Goal: Task Accomplishment & Management: Manage account settings

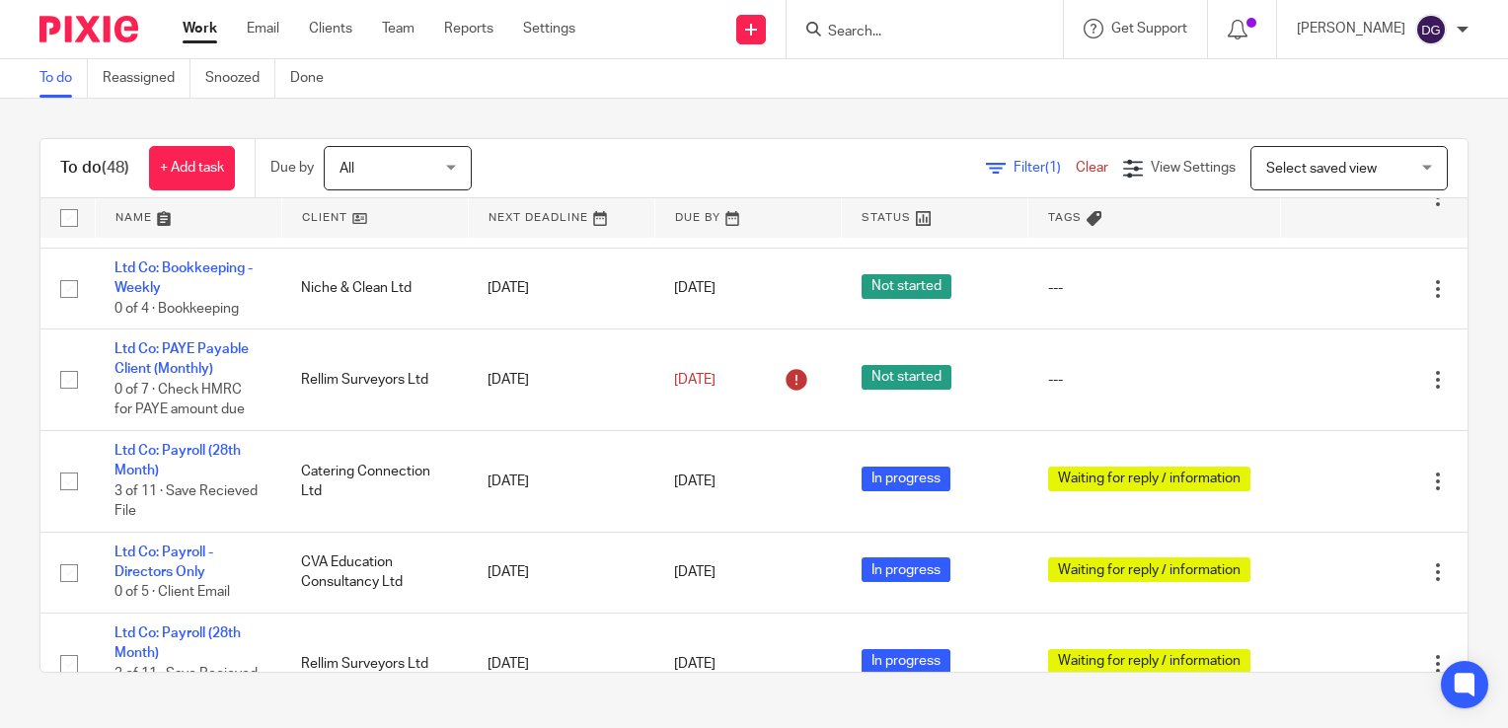
scroll to position [1184, 0]
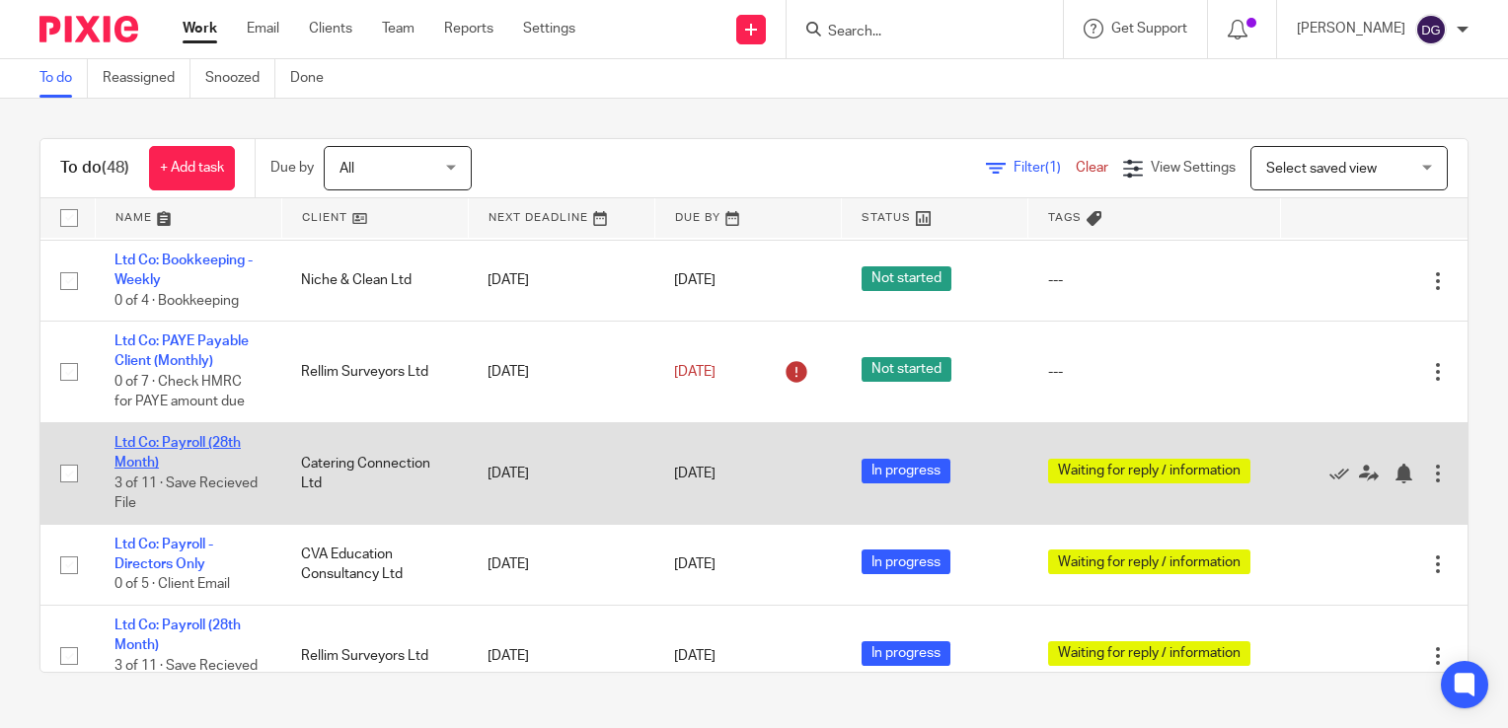
click at [184, 467] on link "Ltd Co: Payroll (28th Month)" at bounding box center [177, 453] width 126 height 34
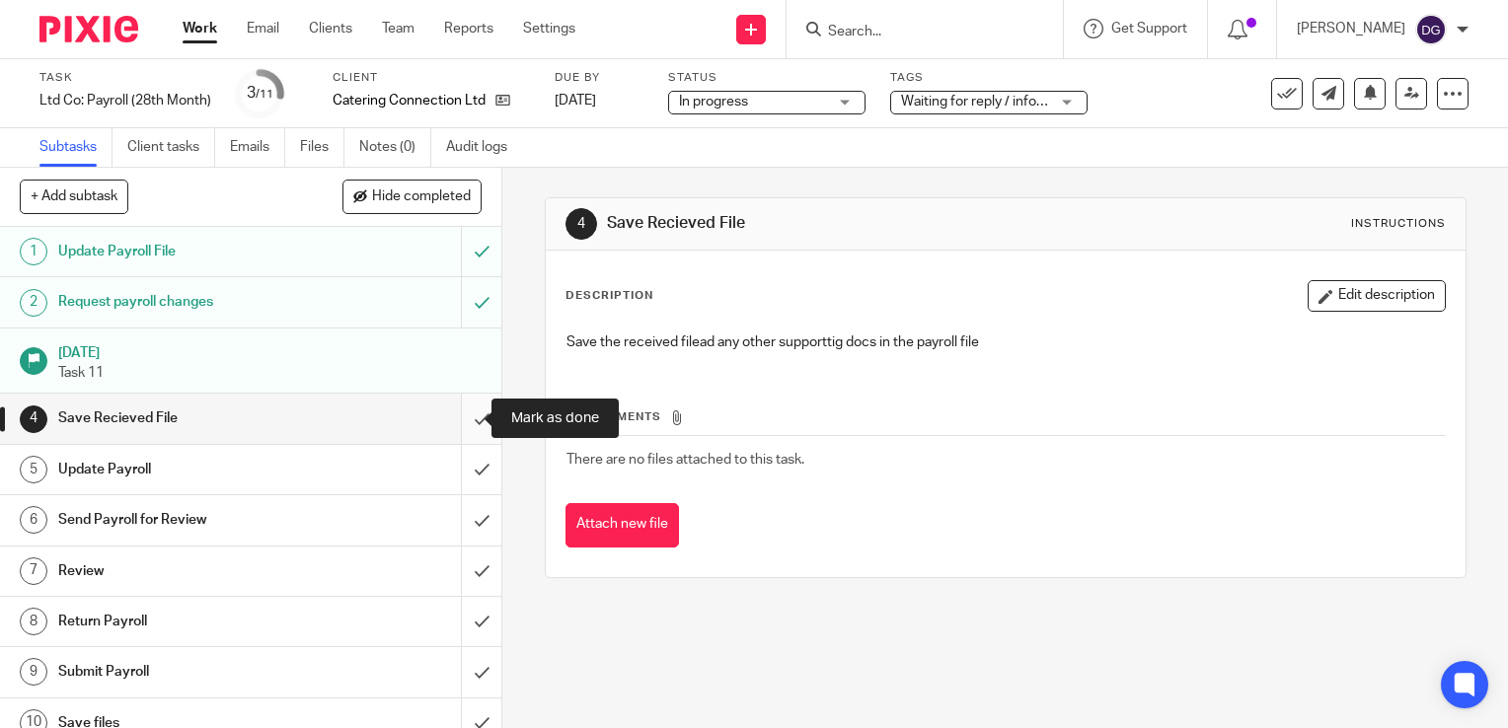
click at [458, 424] on input "submit" at bounding box center [250, 418] width 501 height 49
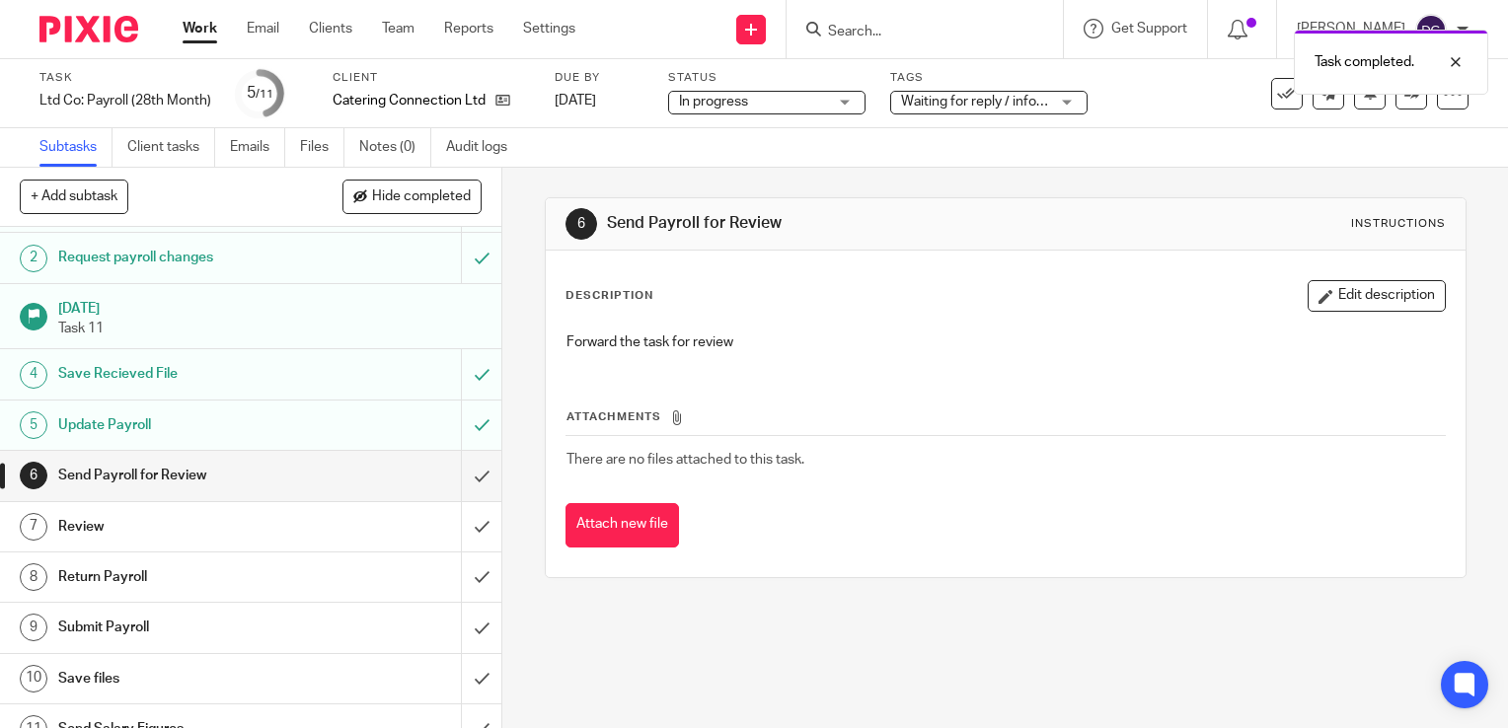
scroll to position [68, 0]
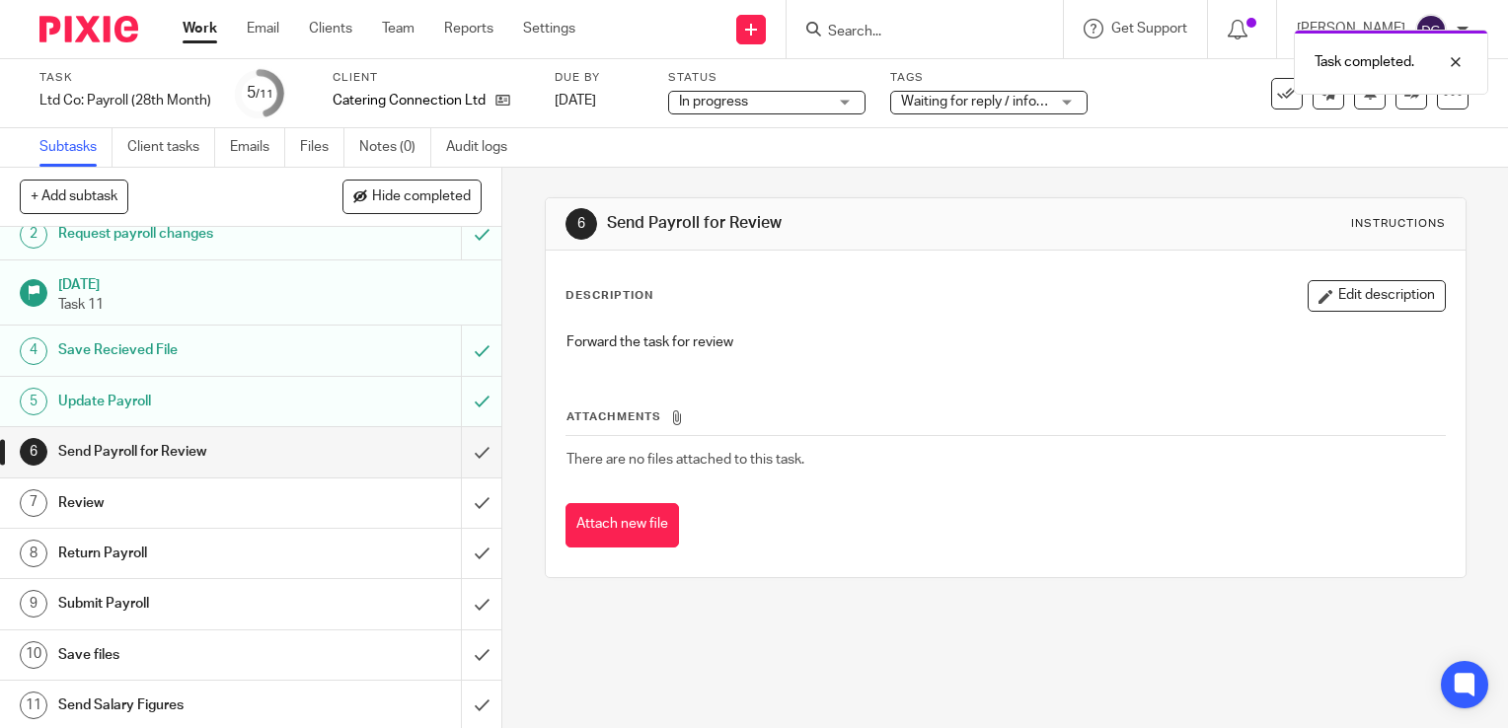
click at [551, 645] on div "6 Send Payroll for Review Instructions Description Edit description Forward the…" at bounding box center [1004, 448] width 1005 height 560
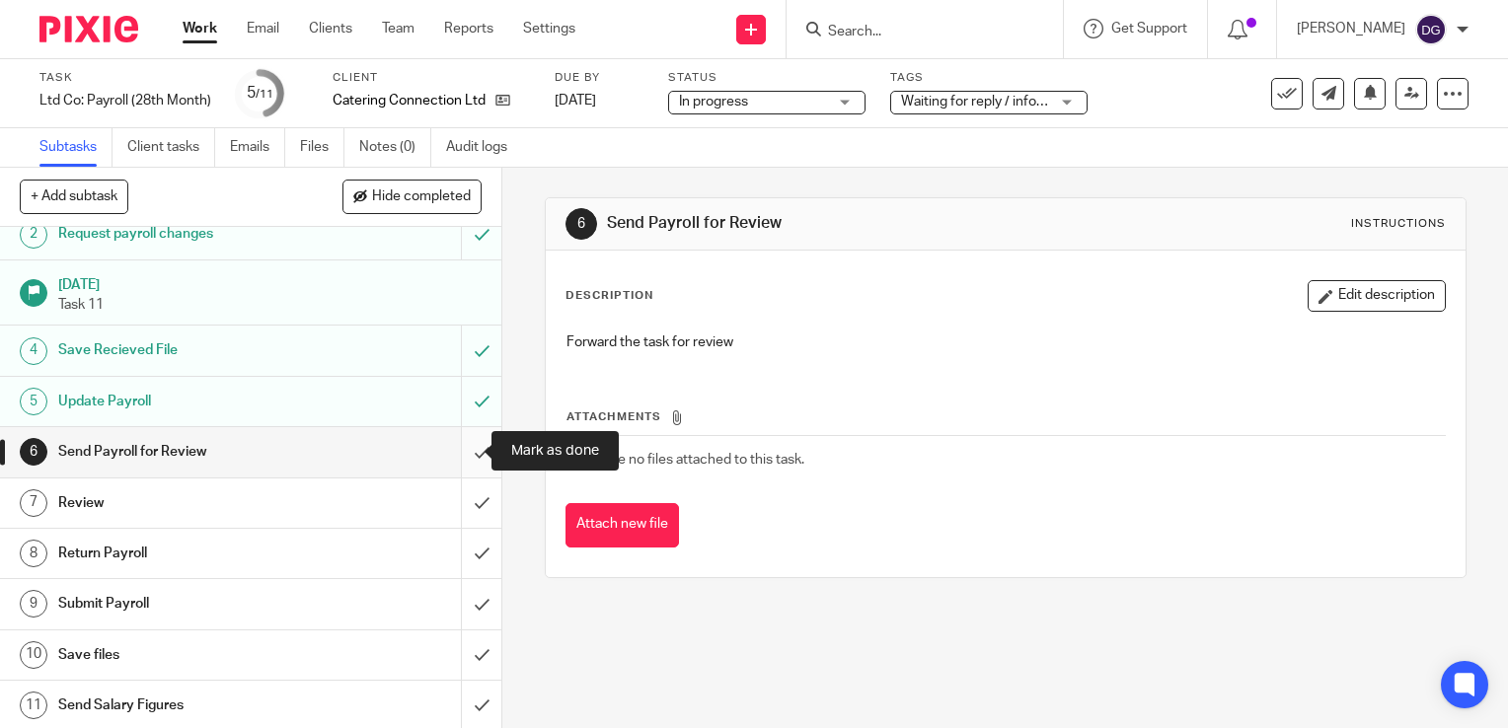
click at [451, 449] on input "submit" at bounding box center [250, 451] width 501 height 49
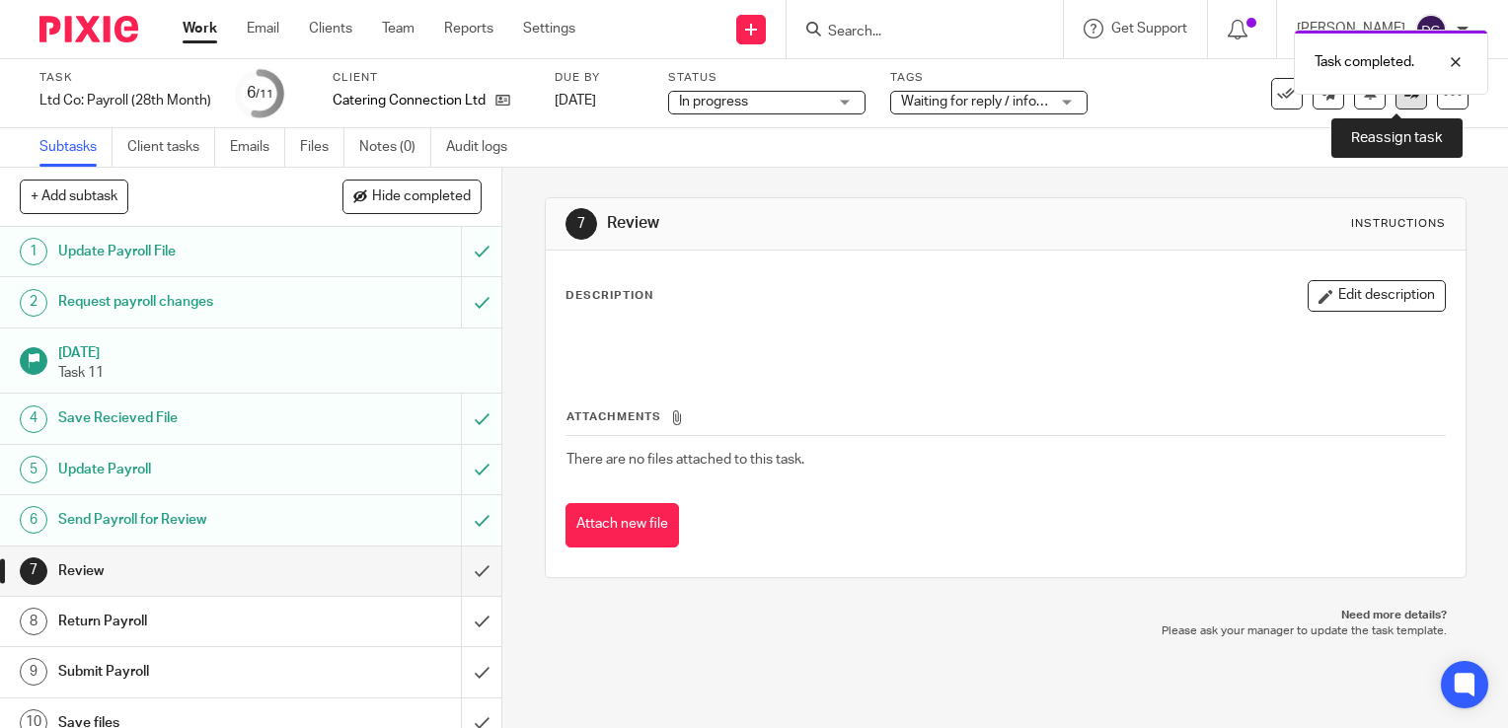
click at [1397, 104] on link at bounding box center [1411, 94] width 32 height 32
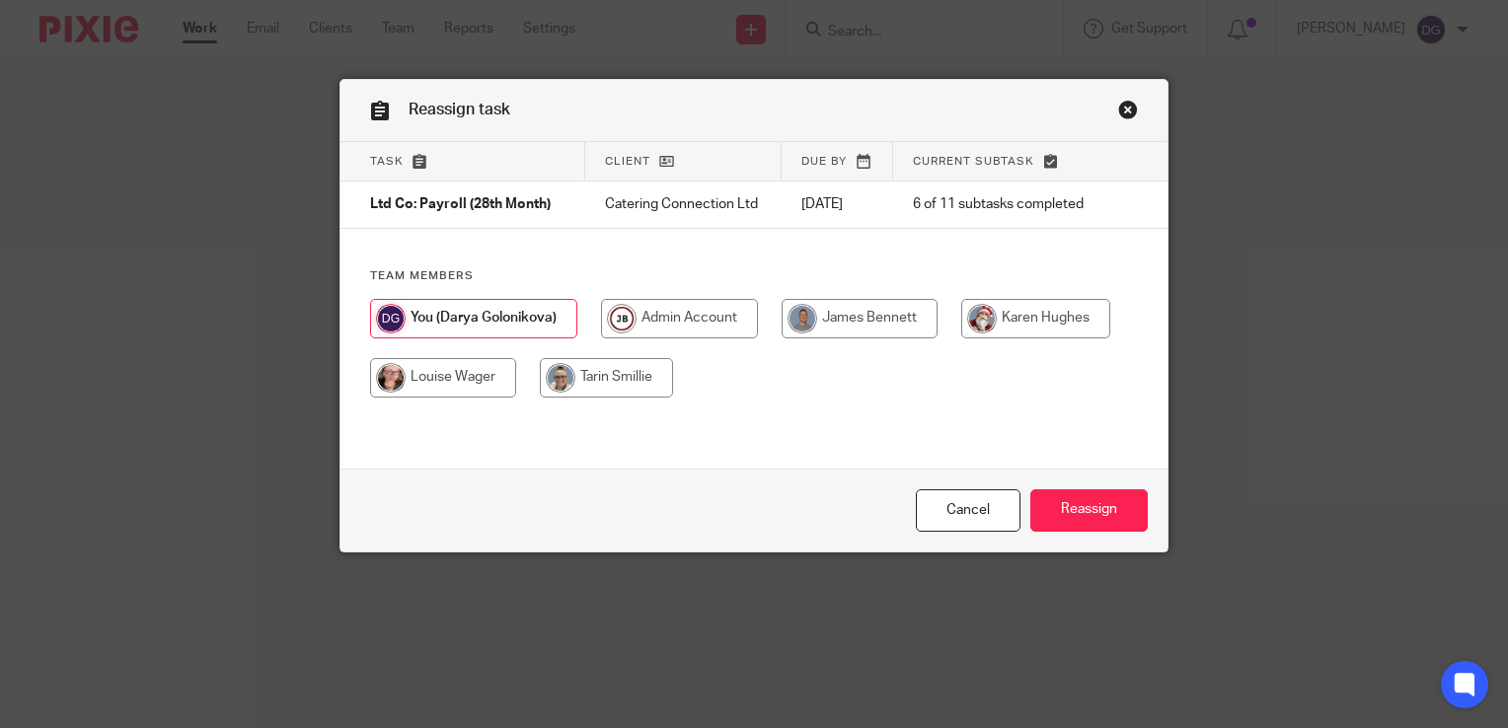
click at [833, 316] on input "radio" at bounding box center [859, 318] width 156 height 39
radio input "true"
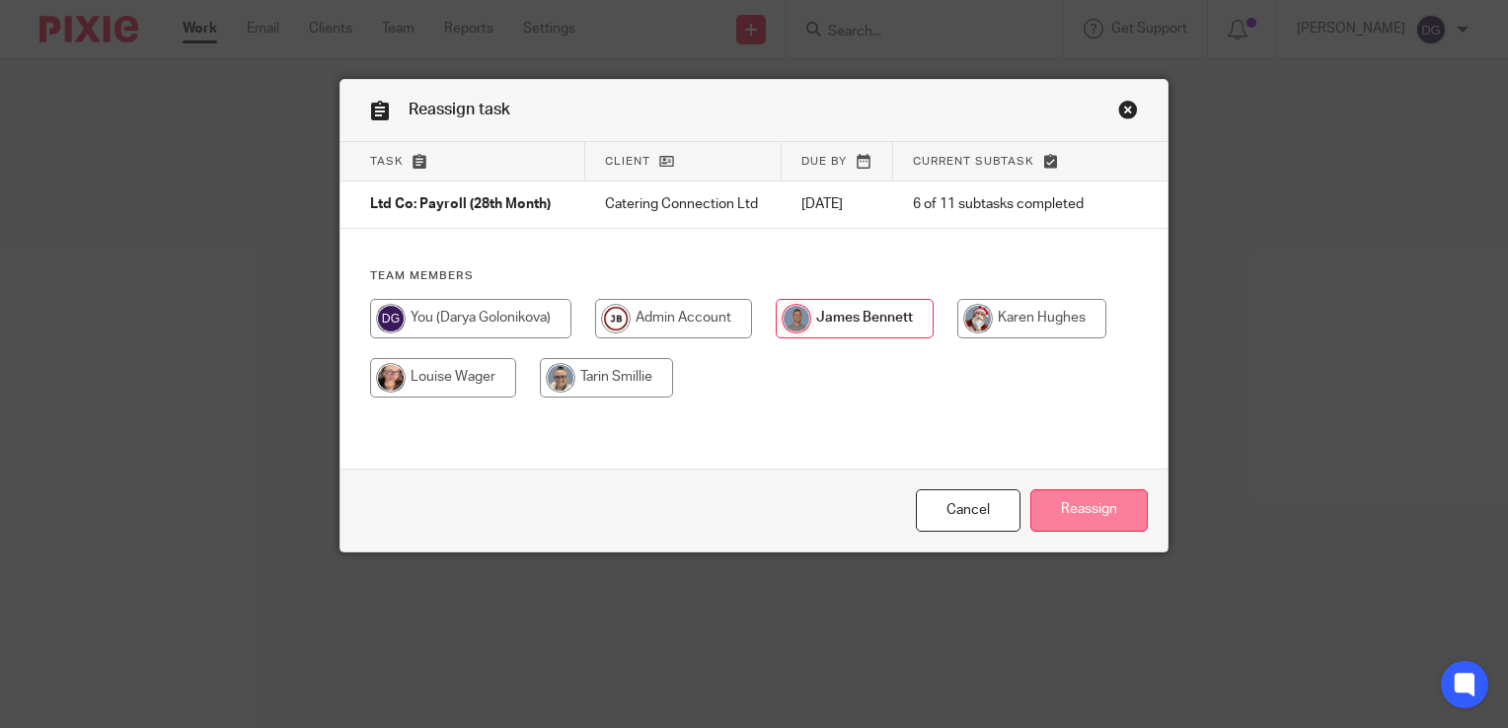
click at [1113, 504] on input "Reassign" at bounding box center [1088, 510] width 117 height 42
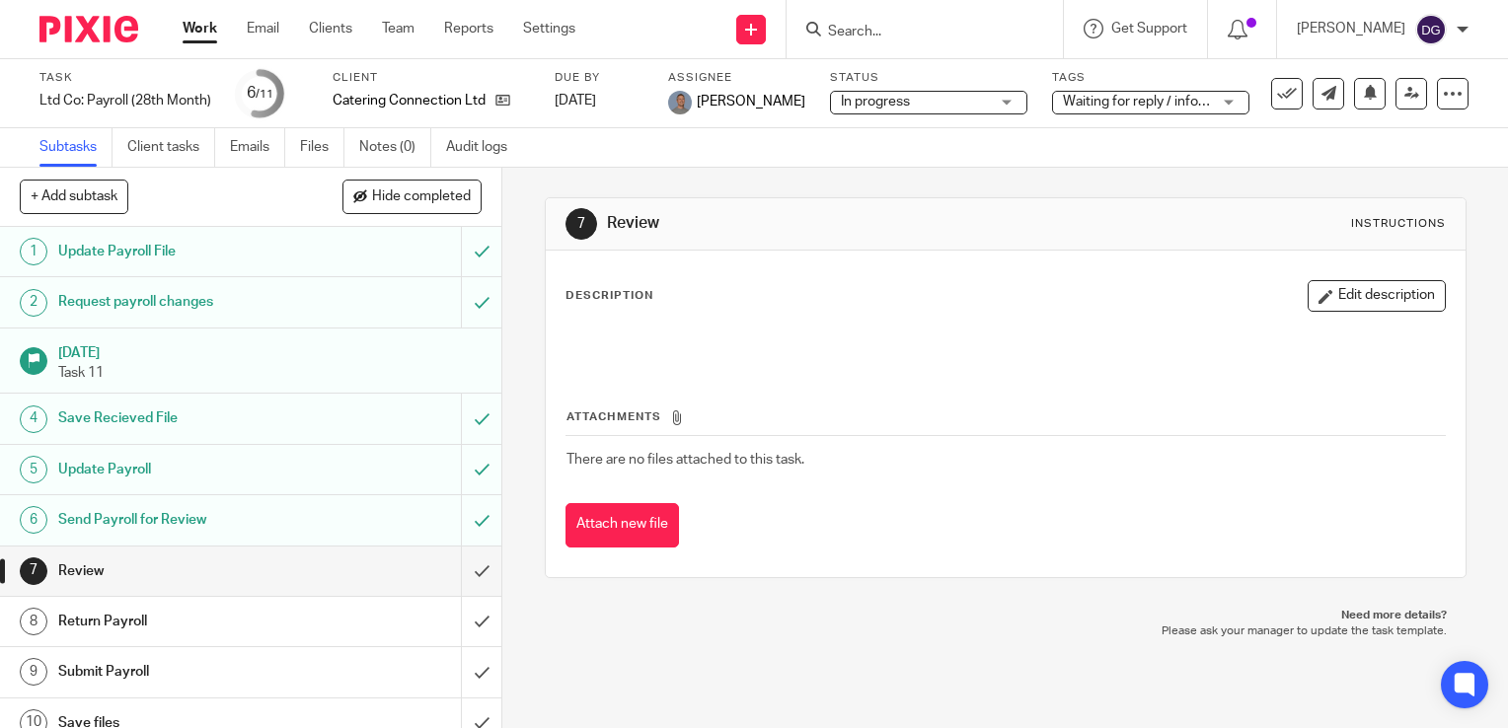
click at [752, 654] on div "7 Review Instructions Description Edit description Attachments There are no fil…" at bounding box center [1004, 448] width 1005 height 560
click at [884, 598] on div "7 Review Instructions Description Edit description Attachments There are no fil…" at bounding box center [1006, 388] width 922 height 440
click at [207, 31] on link "Work" at bounding box center [200, 29] width 35 height 20
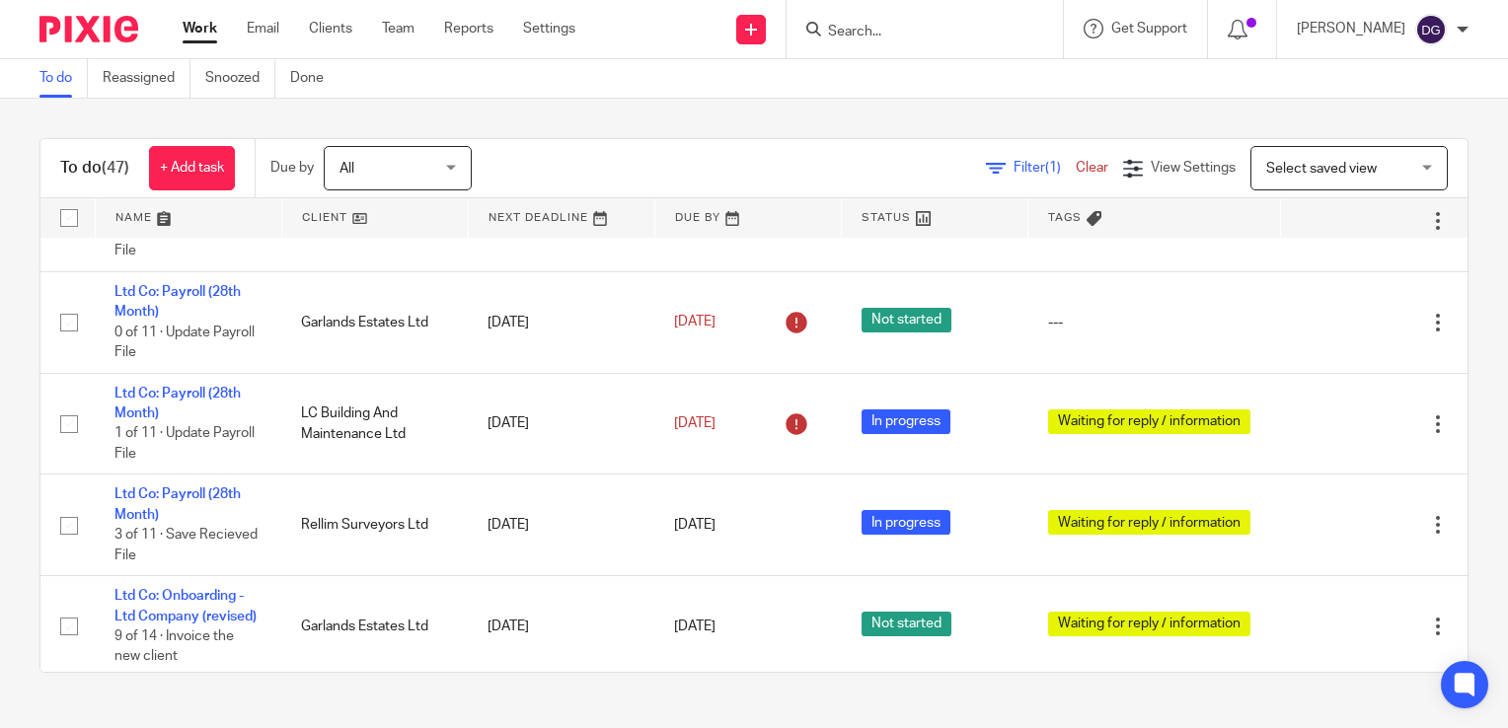
scroll to position [1579, 0]
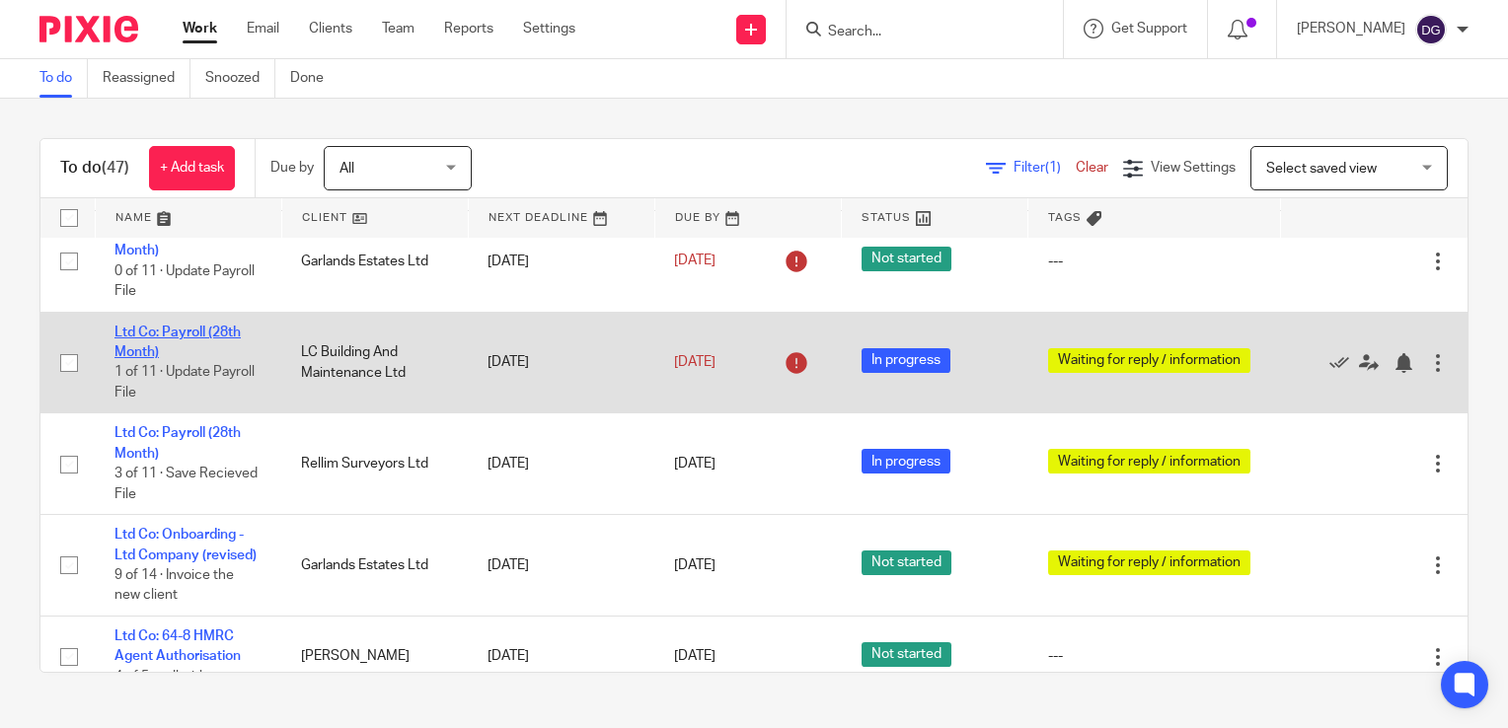
click at [168, 357] on link "Ltd Co: Payroll (28th Month)" at bounding box center [177, 343] width 126 height 34
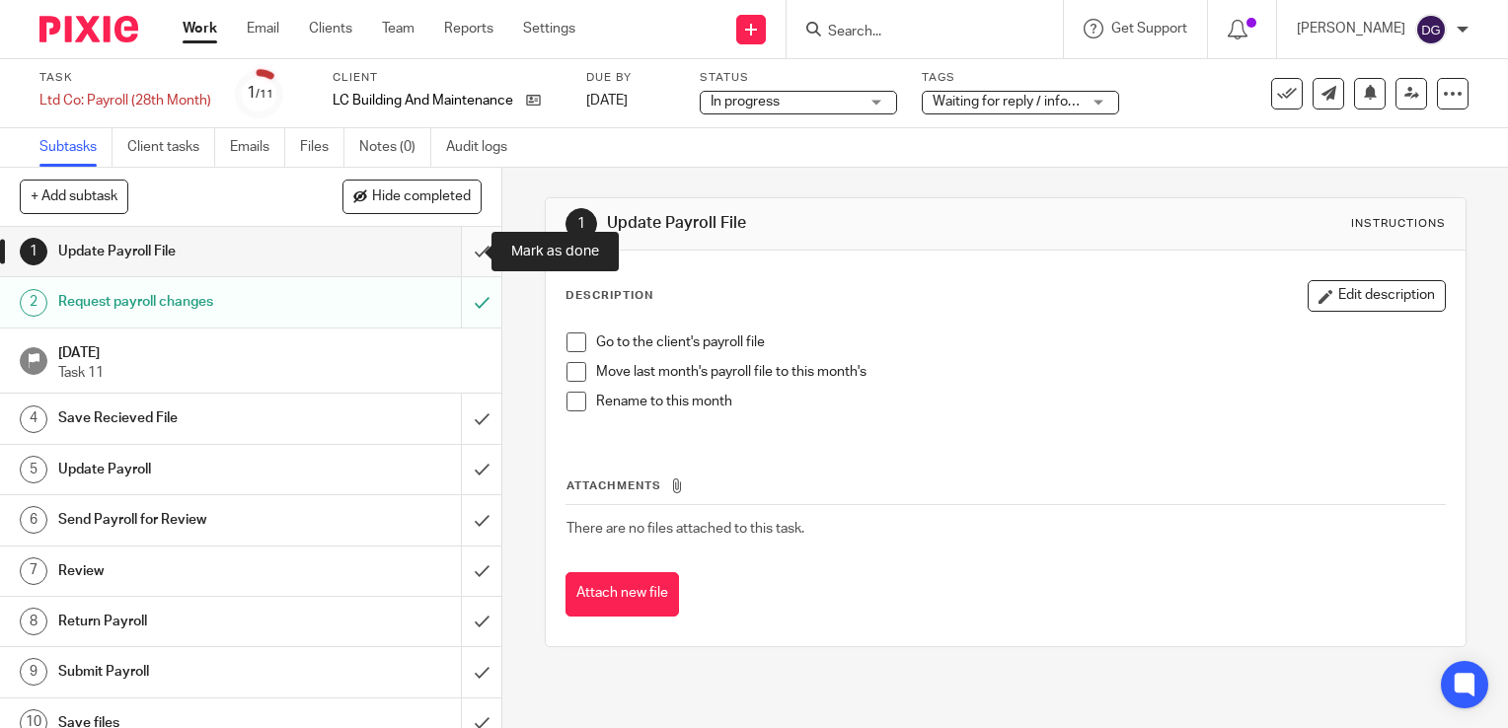
click at [466, 248] on input "submit" at bounding box center [250, 251] width 501 height 49
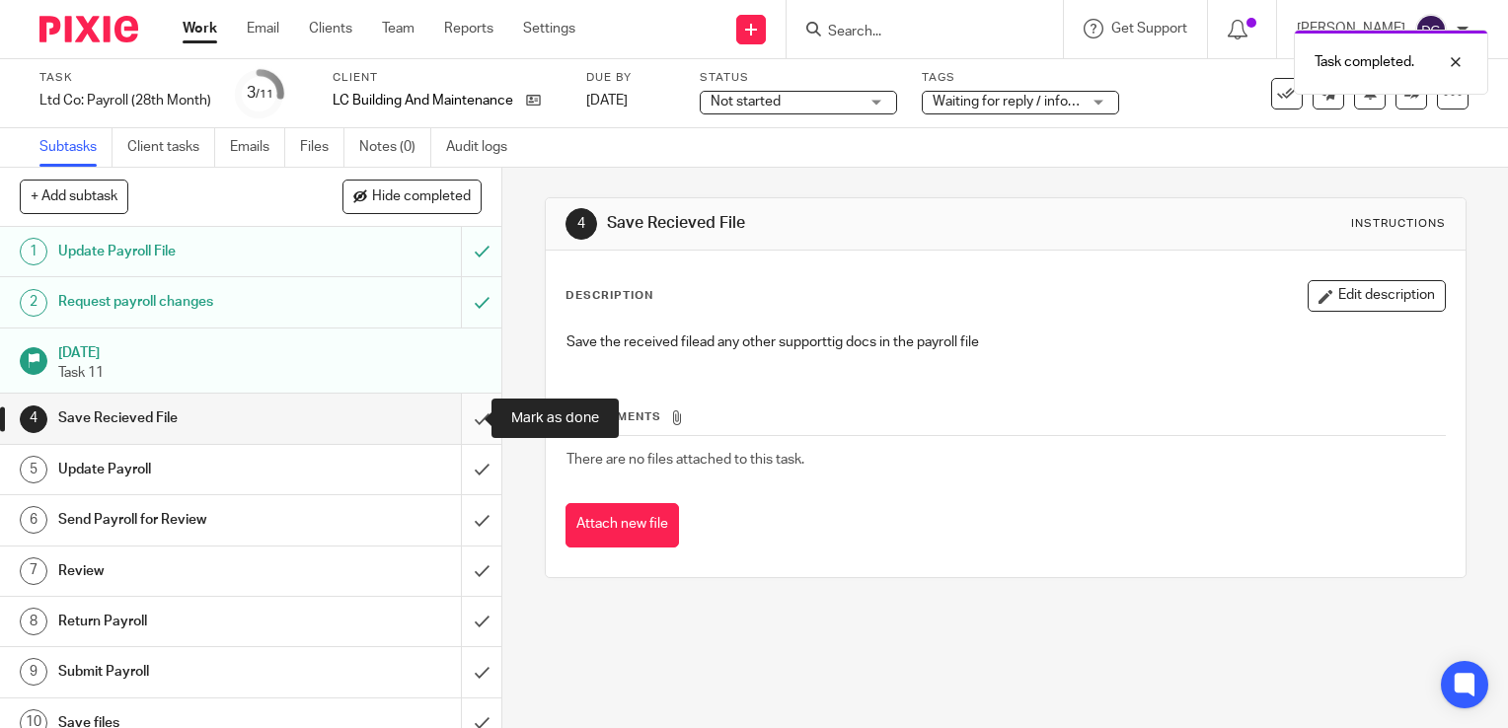
click at [457, 412] on input "submit" at bounding box center [250, 418] width 501 height 49
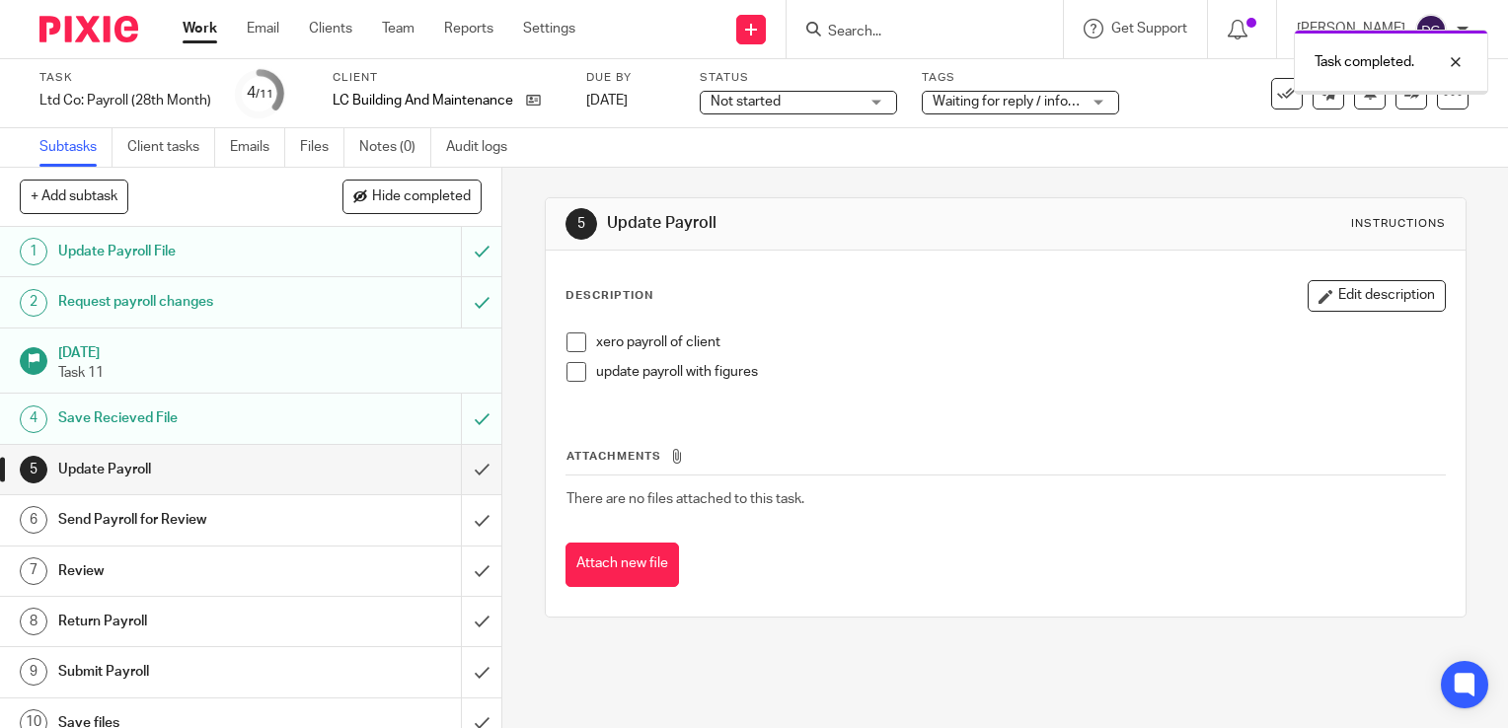
click at [454, 479] on input "submit" at bounding box center [250, 469] width 501 height 49
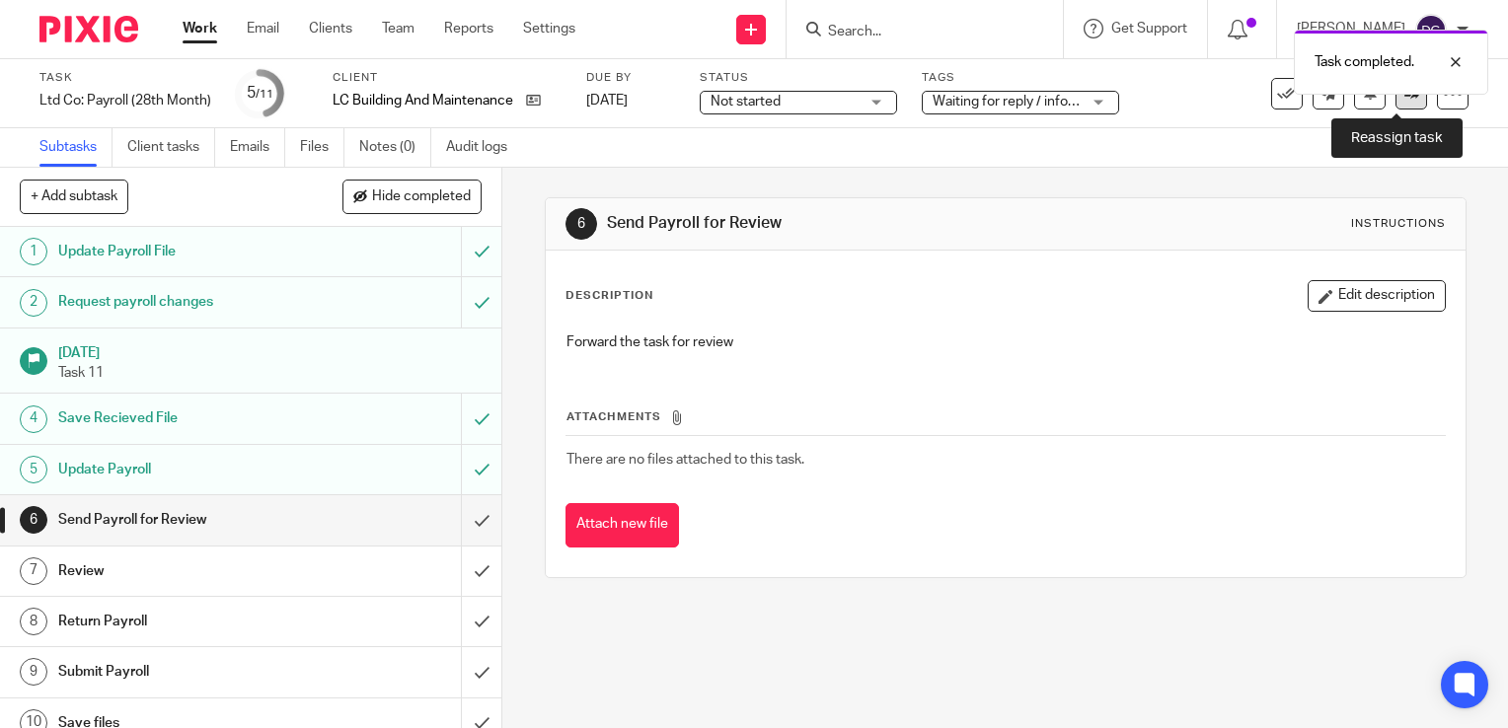
click at [1397, 106] on link at bounding box center [1411, 94] width 32 height 32
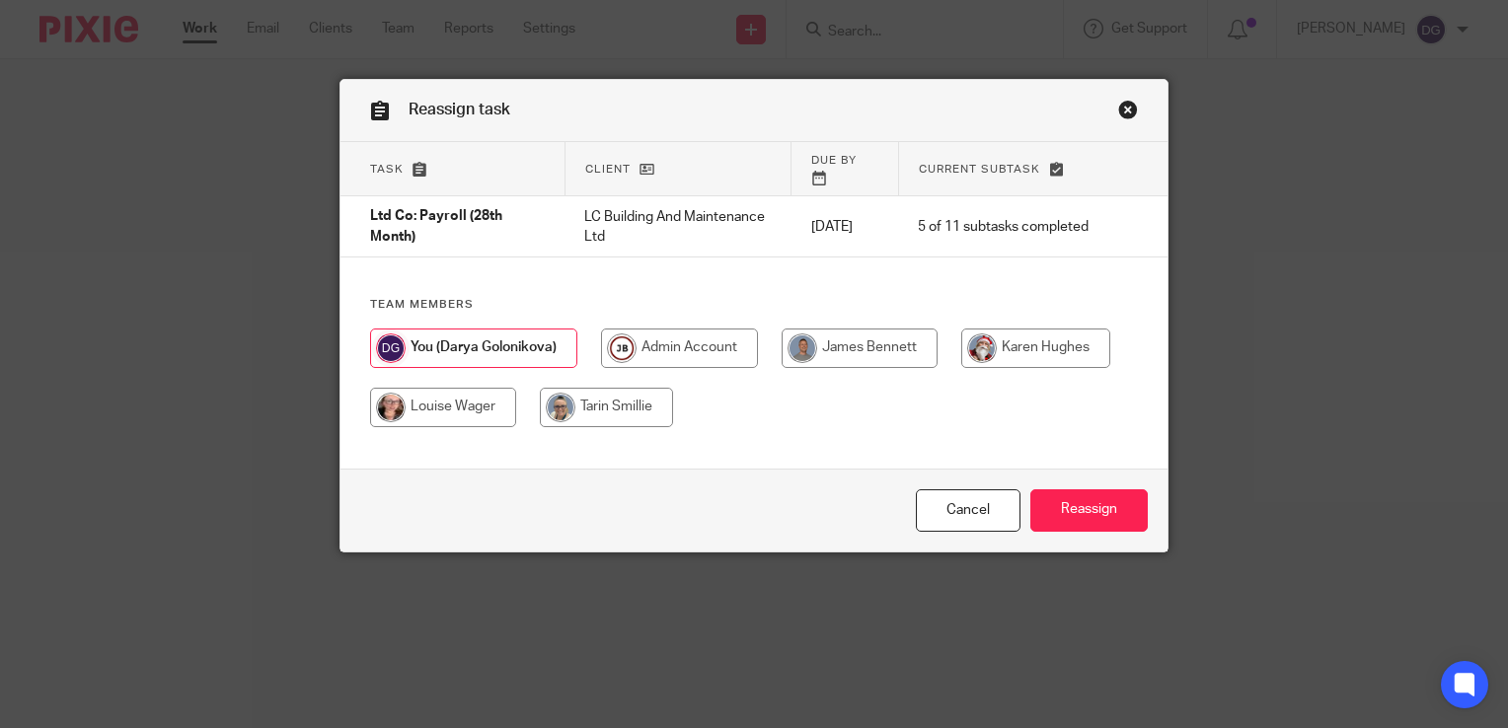
click at [882, 340] on input "radio" at bounding box center [859, 348] width 156 height 39
radio input "true"
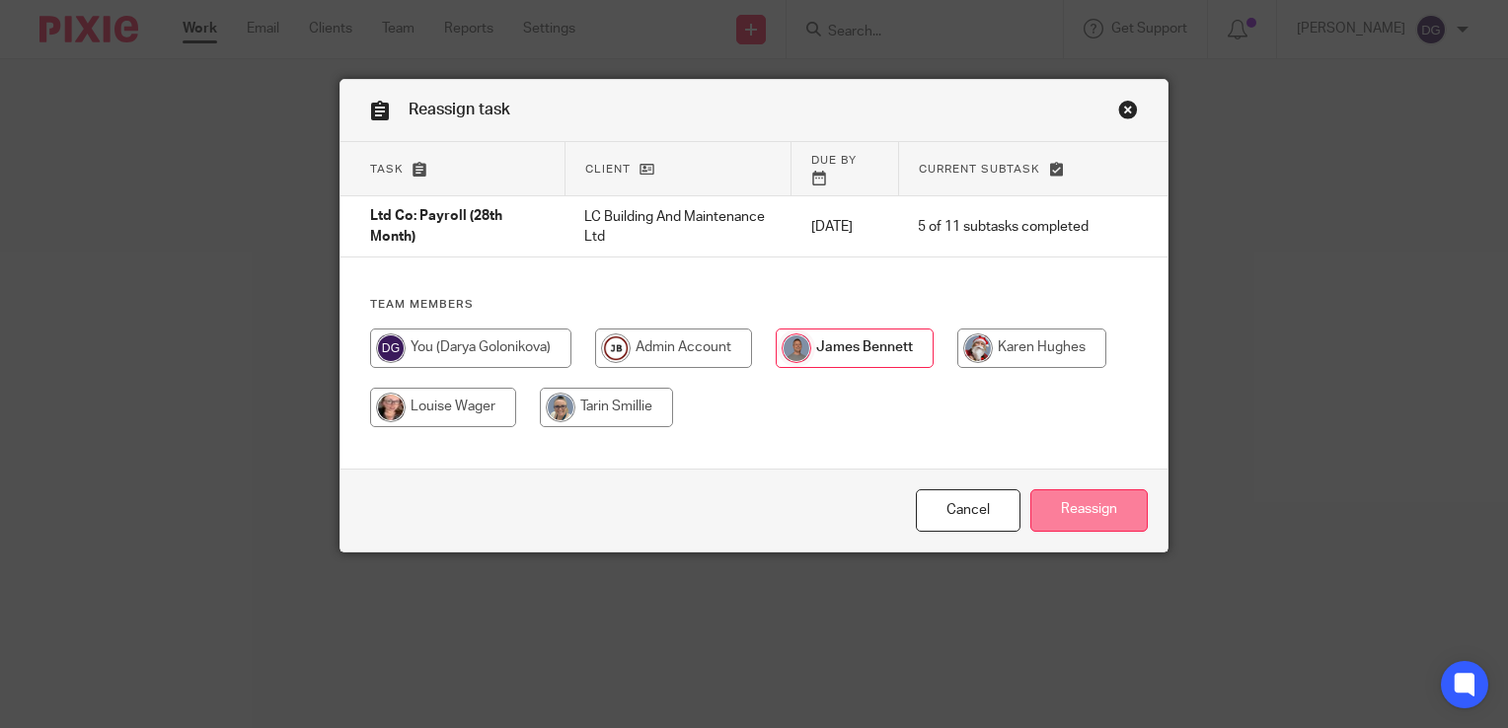
click at [1054, 499] on input "Reassign" at bounding box center [1088, 510] width 117 height 42
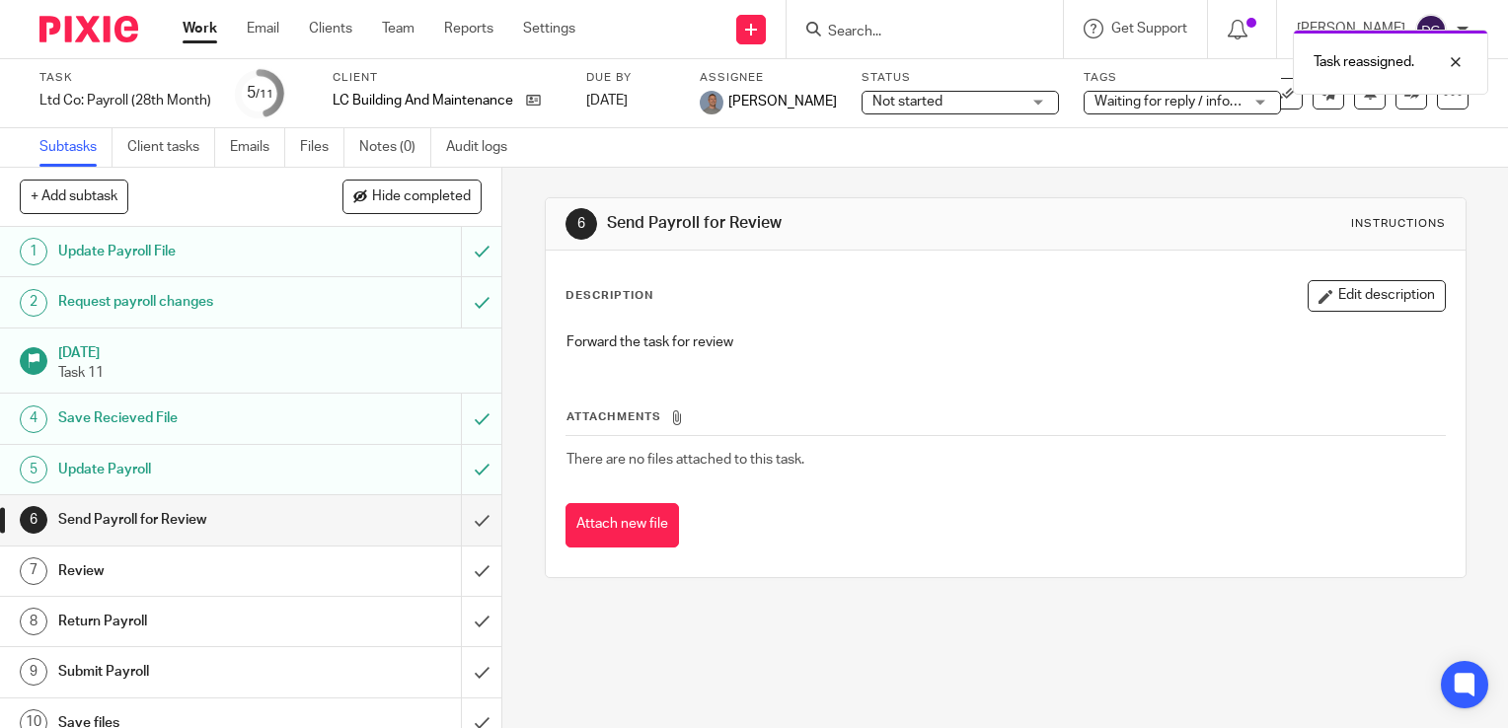
click at [194, 29] on link "Work" at bounding box center [200, 29] width 35 height 20
